Goal: Task Accomplishment & Management: Use online tool/utility

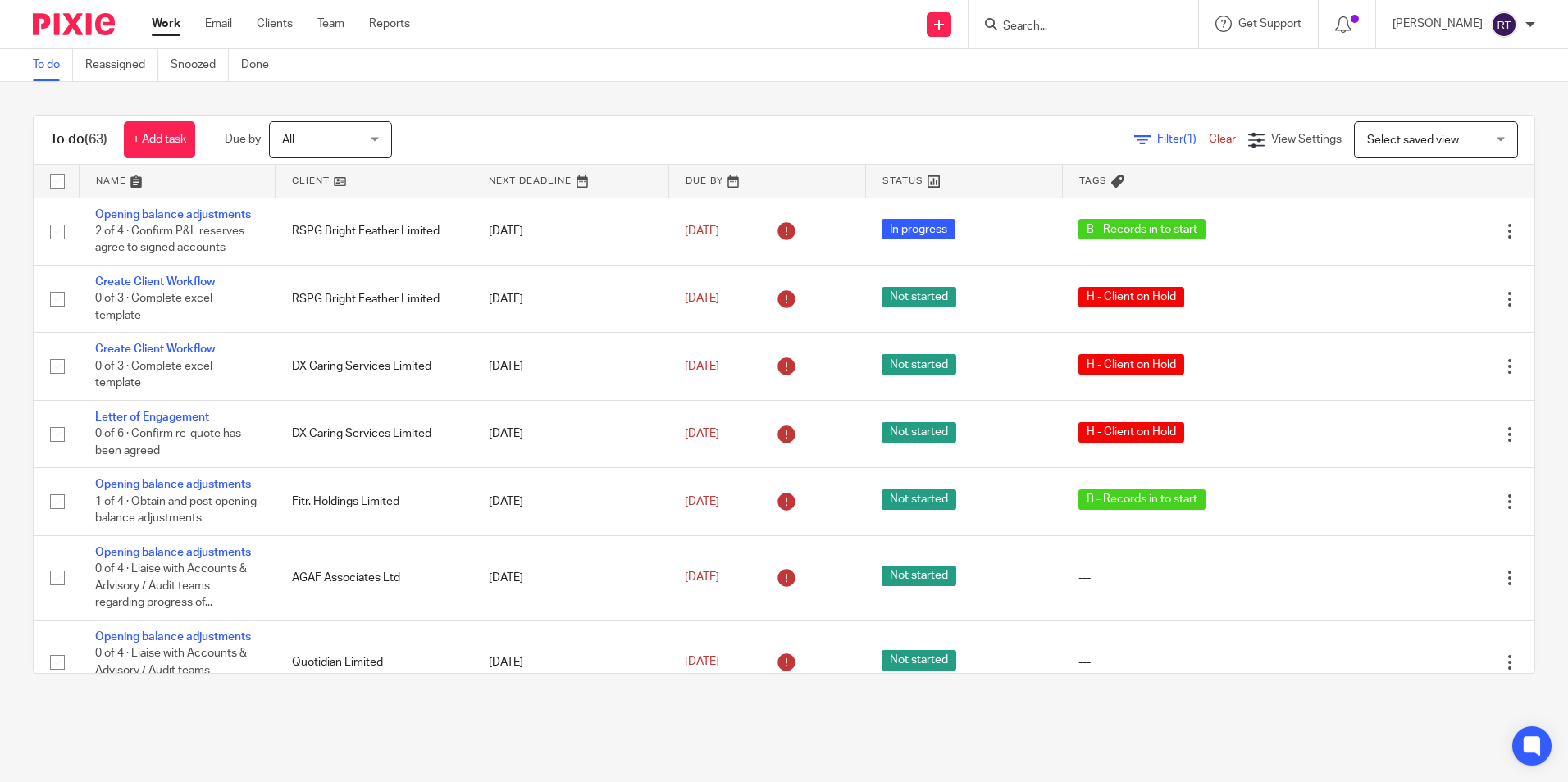
click at [310, 177] on link at bounding box center [374, 181] width 196 height 33
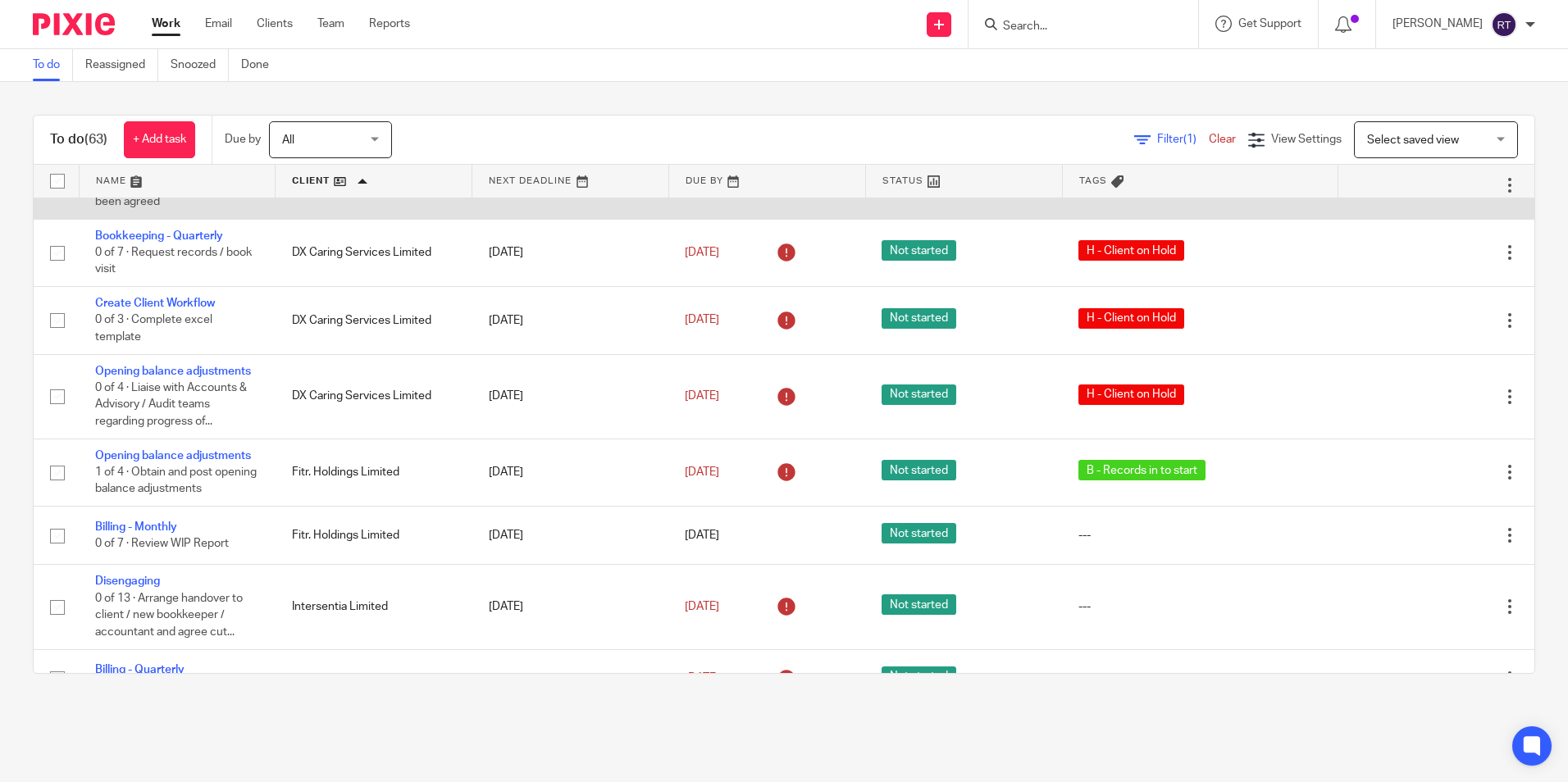
scroll to position [1066, 0]
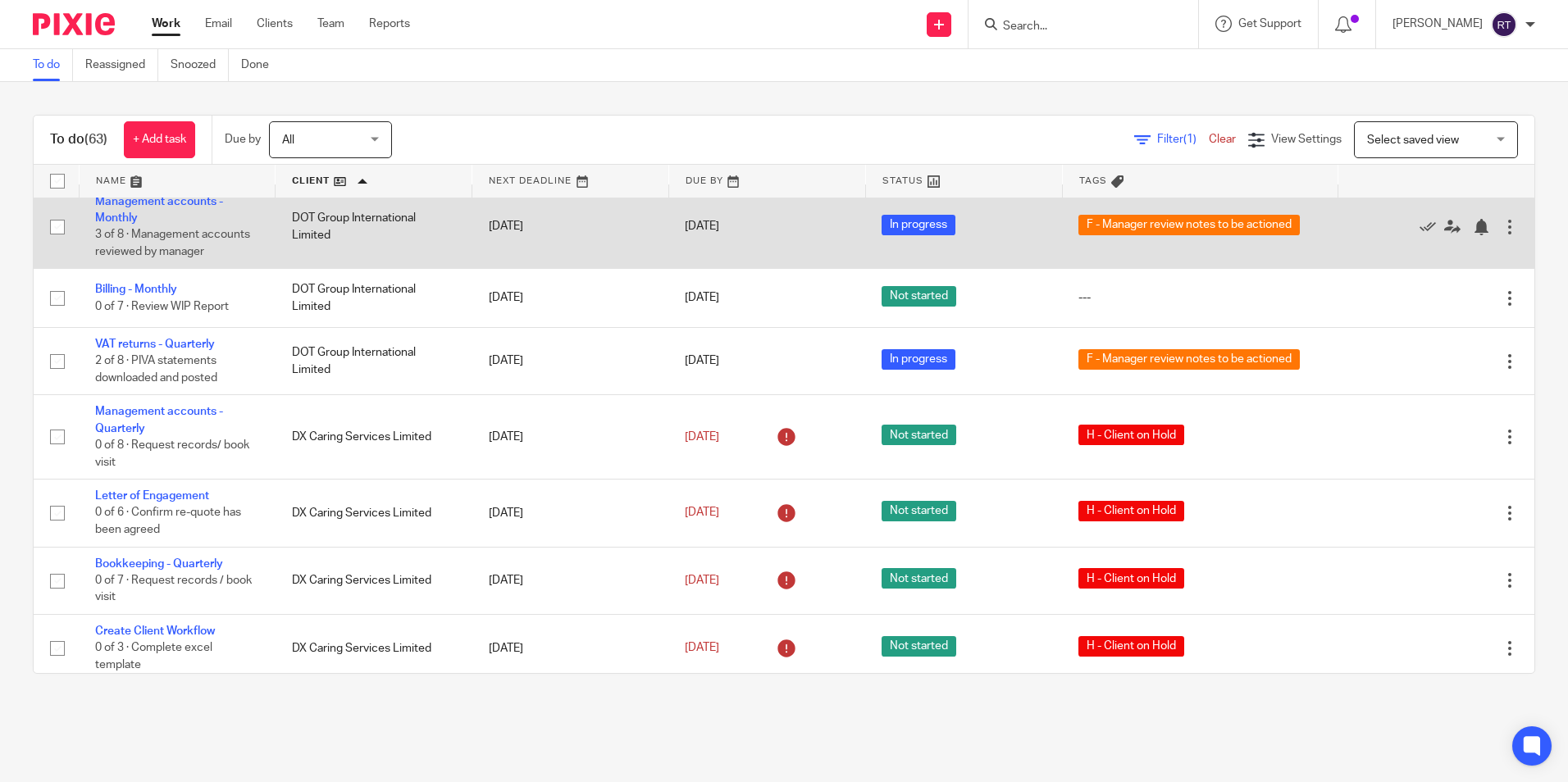
drag, startPoint x: 134, startPoint y: 211, endPoint x: 120, endPoint y: 209, distance: 14.1
drag, startPoint x: 120, startPoint y: 209, endPoint x: 112, endPoint y: 202, distance: 10.6
